Goal: Find specific page/section: Find specific page/section

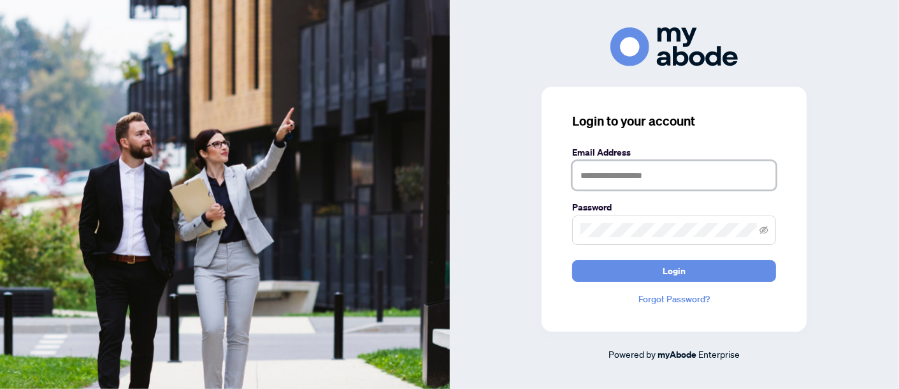
click at [655, 176] on input "text" at bounding box center [674, 175] width 204 height 29
type input "**********"
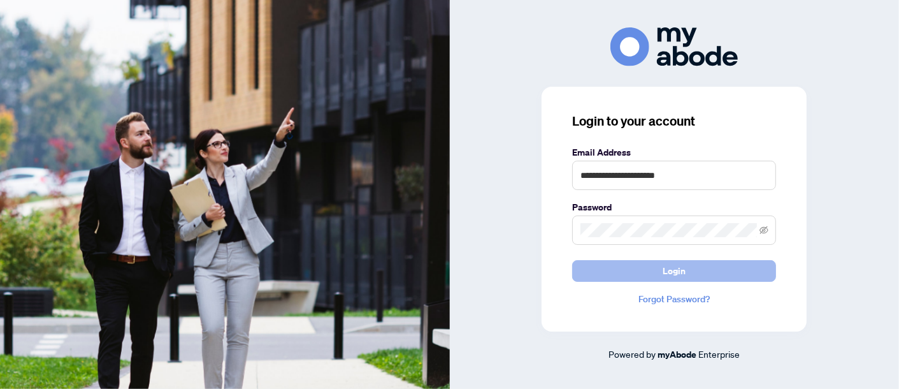
click at [650, 273] on button "Login" at bounding box center [674, 271] width 204 height 22
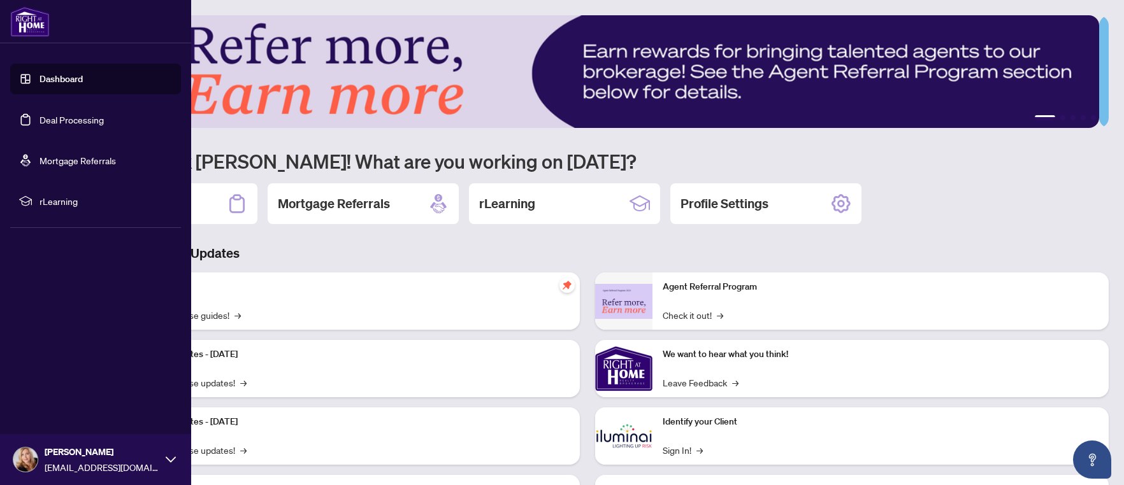
click at [57, 118] on link "Deal Processing" at bounding box center [71, 119] width 64 height 11
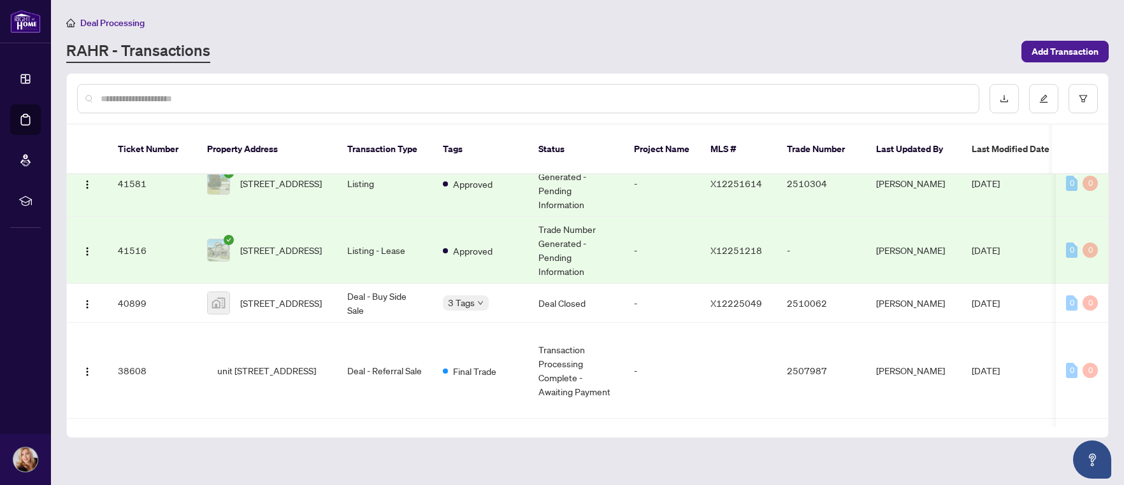
scroll to position [191, 0]
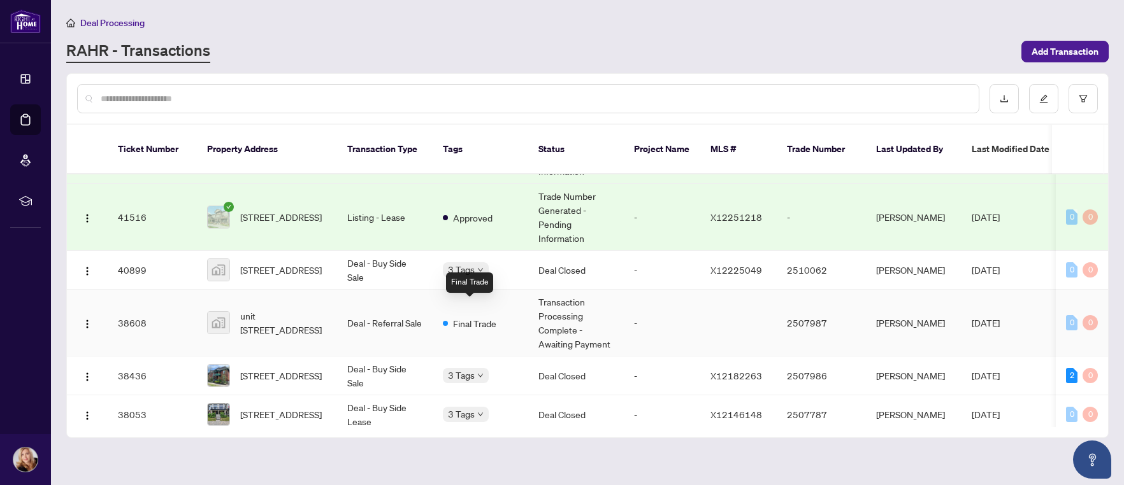
click at [467, 317] on span "Final Trade" at bounding box center [474, 324] width 43 height 14
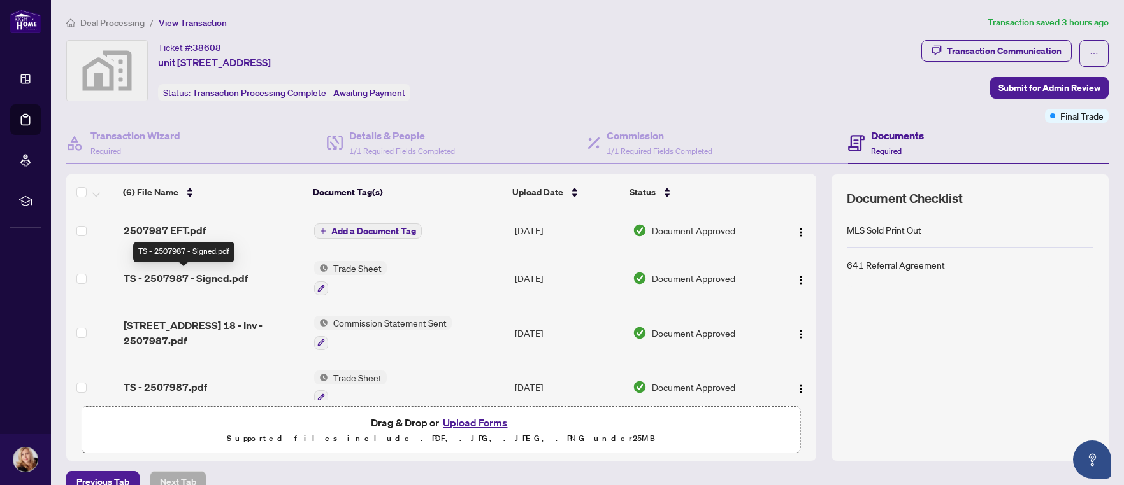
click at [164, 282] on span "TS - 2507987 - Signed.pdf" at bounding box center [186, 278] width 124 height 15
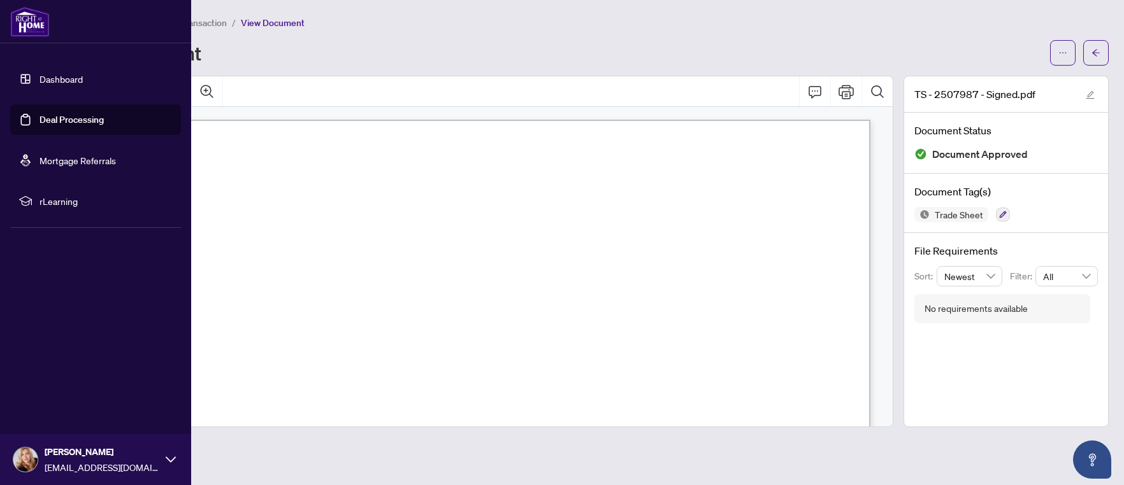
click at [50, 118] on link "Deal Processing" at bounding box center [71, 119] width 64 height 11
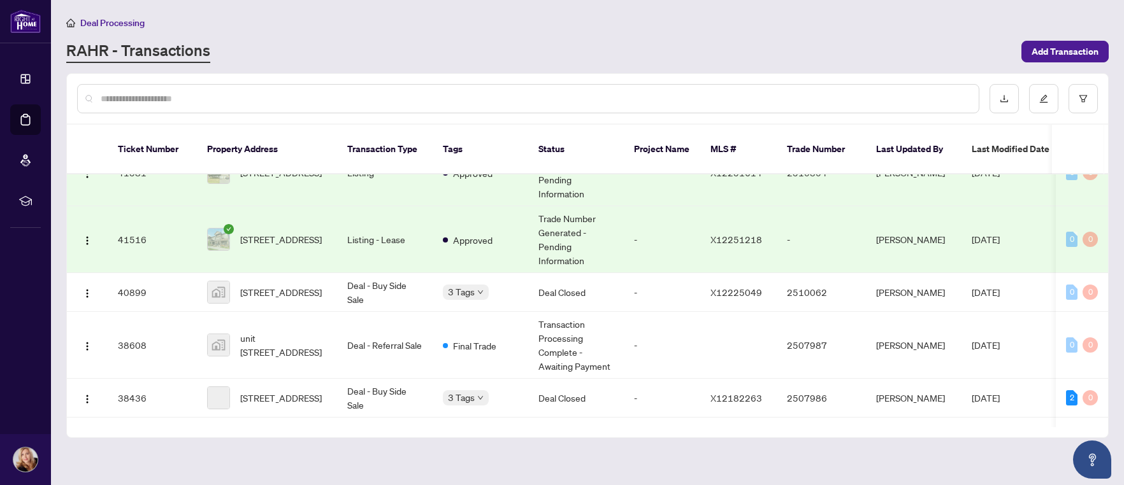
scroll to position [191, 0]
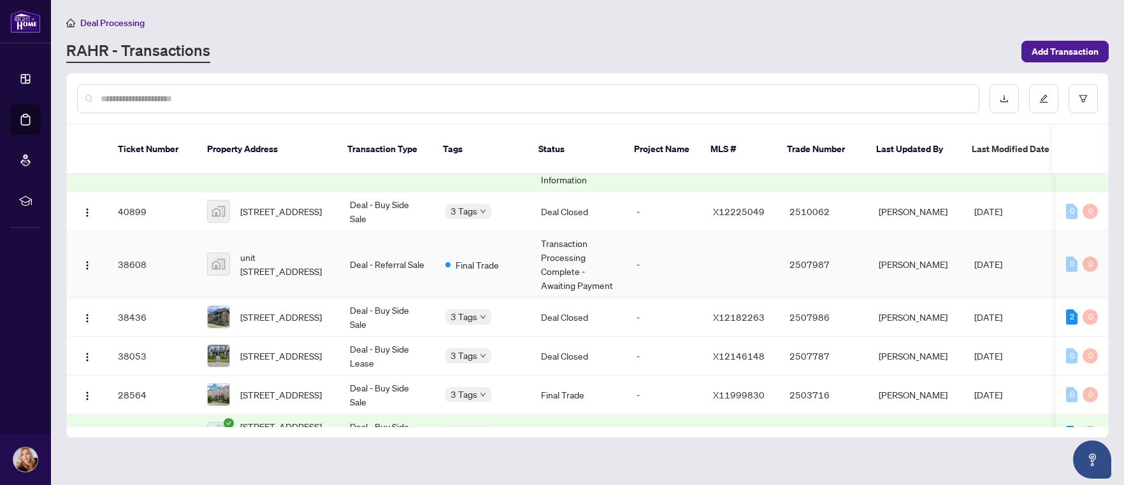
scroll to position [318, 0]
